Goal: Communication & Community: Connect with others

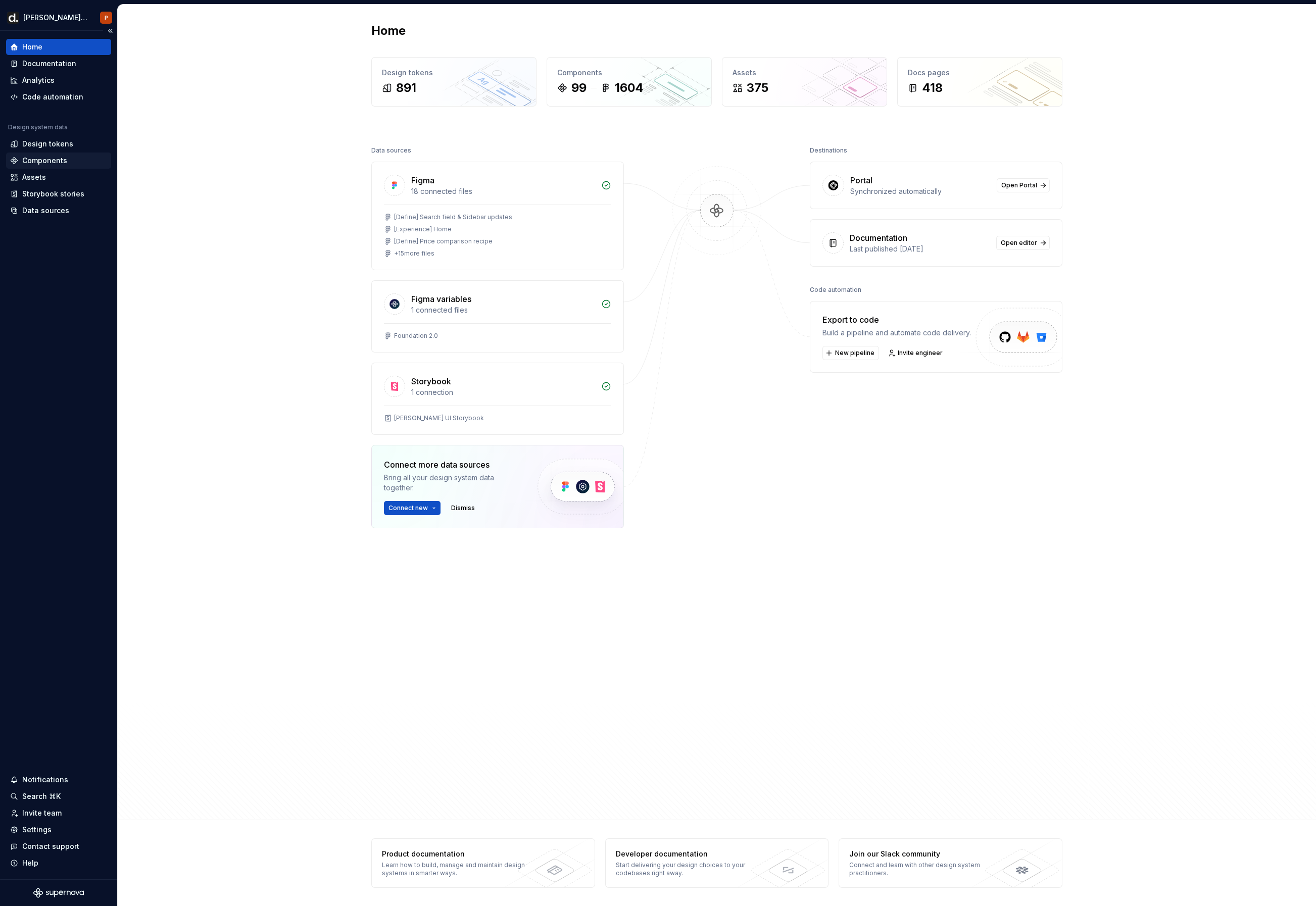
click at [51, 157] on div "Components" at bounding box center [44, 160] width 45 height 10
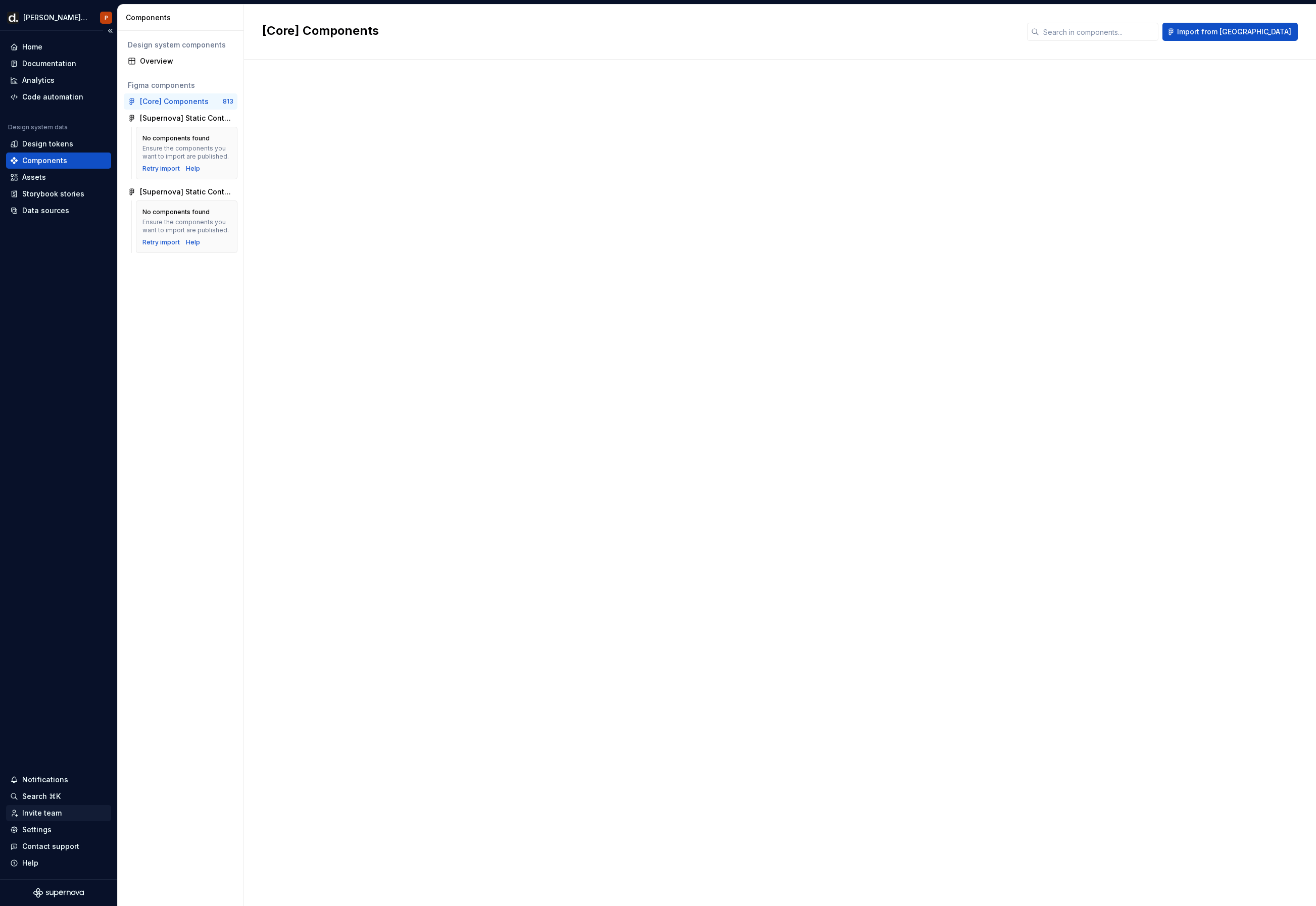
click at [52, 806] on div "Invite team" at bounding box center [58, 813] width 105 height 16
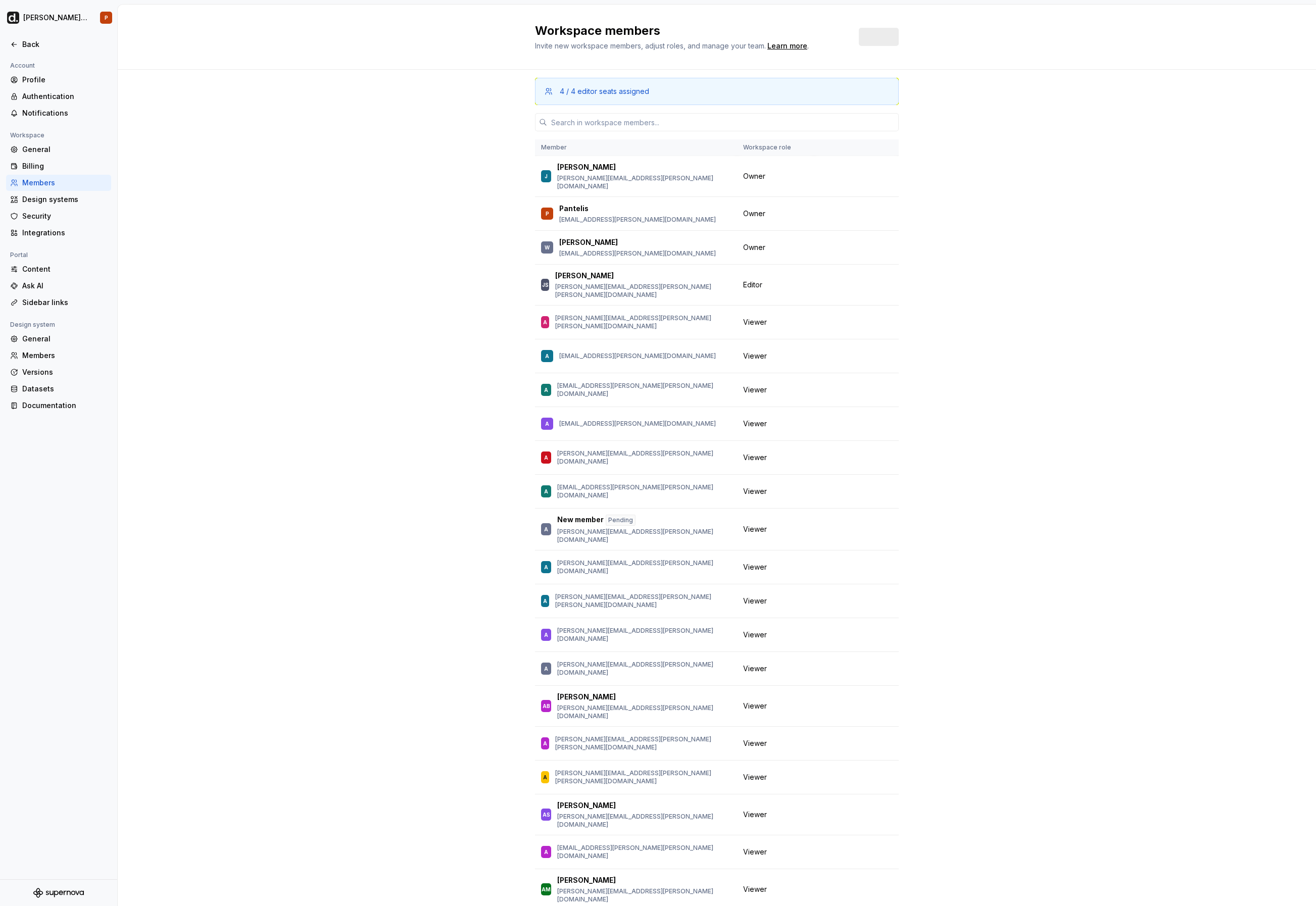
click at [52, 813] on div "Account Profile Authentication Notifications Workspace General Billing Members …" at bounding box center [58, 470] width 117 height 820
click at [715, 123] on input "text" at bounding box center [723, 122] width 352 height 18
paste input "[EMAIL_ADDRESS][PERSON_NAME][DOMAIN_NAME]"
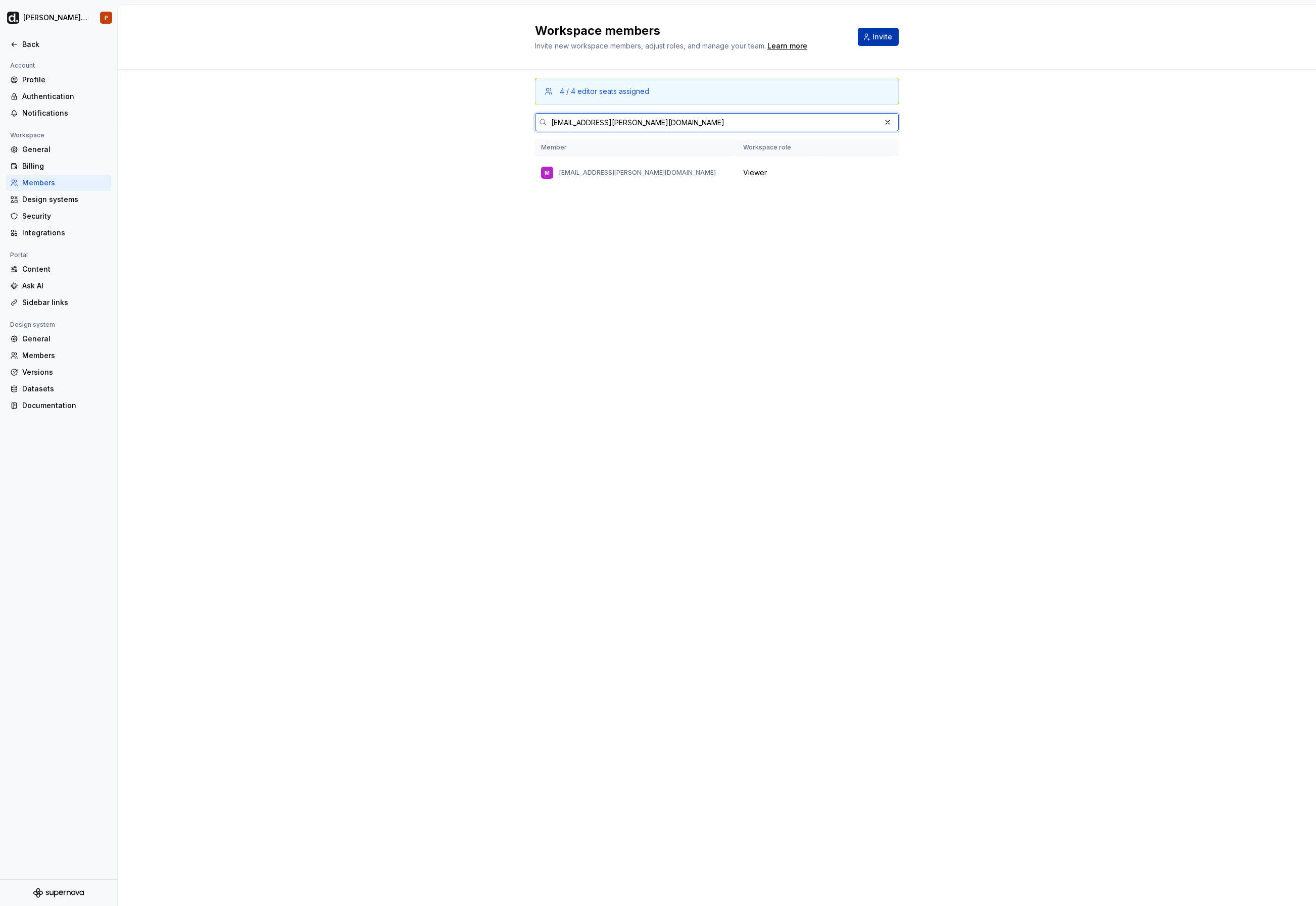
type input "[EMAIL_ADDRESS][PERSON_NAME][DOMAIN_NAME]"
click at [879, 39] on span "Invite" at bounding box center [882, 36] width 20 height 10
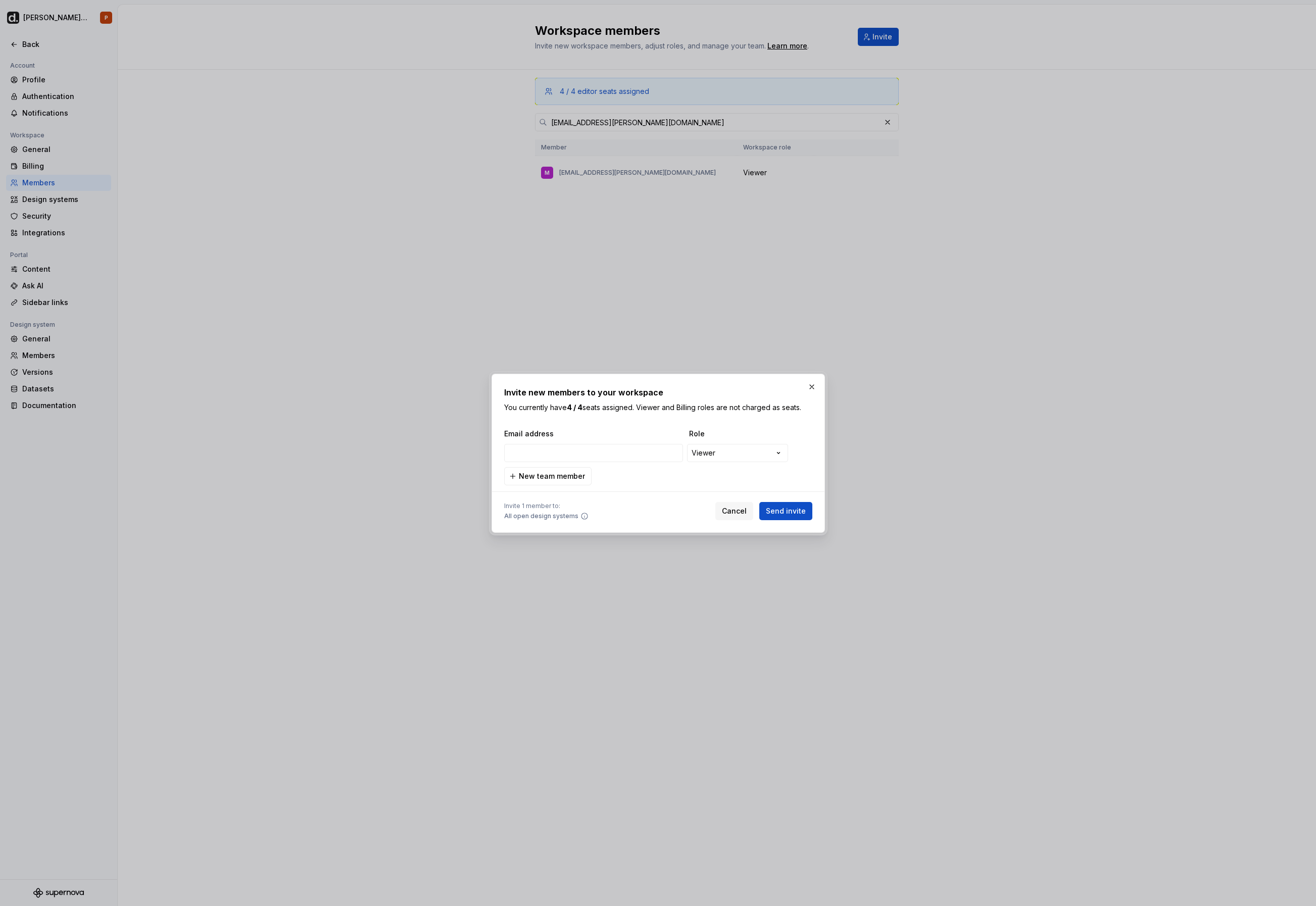
type input "[EMAIL_ADDRESS][PERSON_NAME][DOMAIN_NAME]"
click at [783, 509] on span "Send invite" at bounding box center [786, 511] width 40 height 10
